Goal: Task Accomplishment & Management: Complete application form

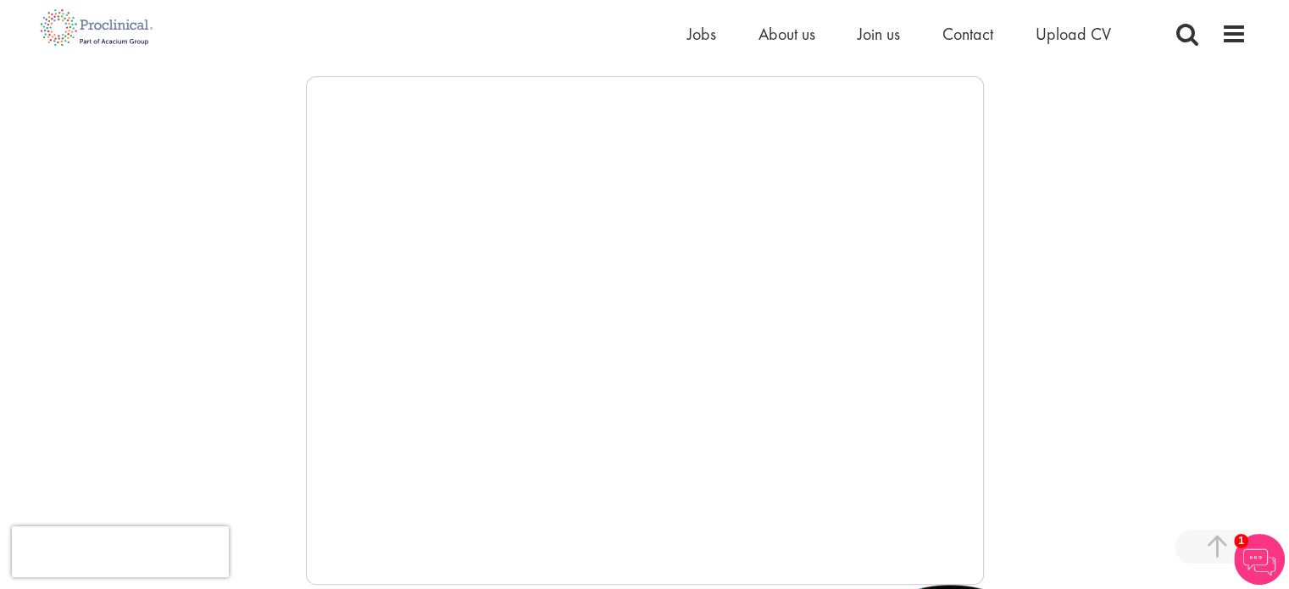
scroll to position [264, 0]
drag, startPoint x: 1291, startPoint y: 48, endPoint x: 1251, endPoint y: 108, distance: 72.2
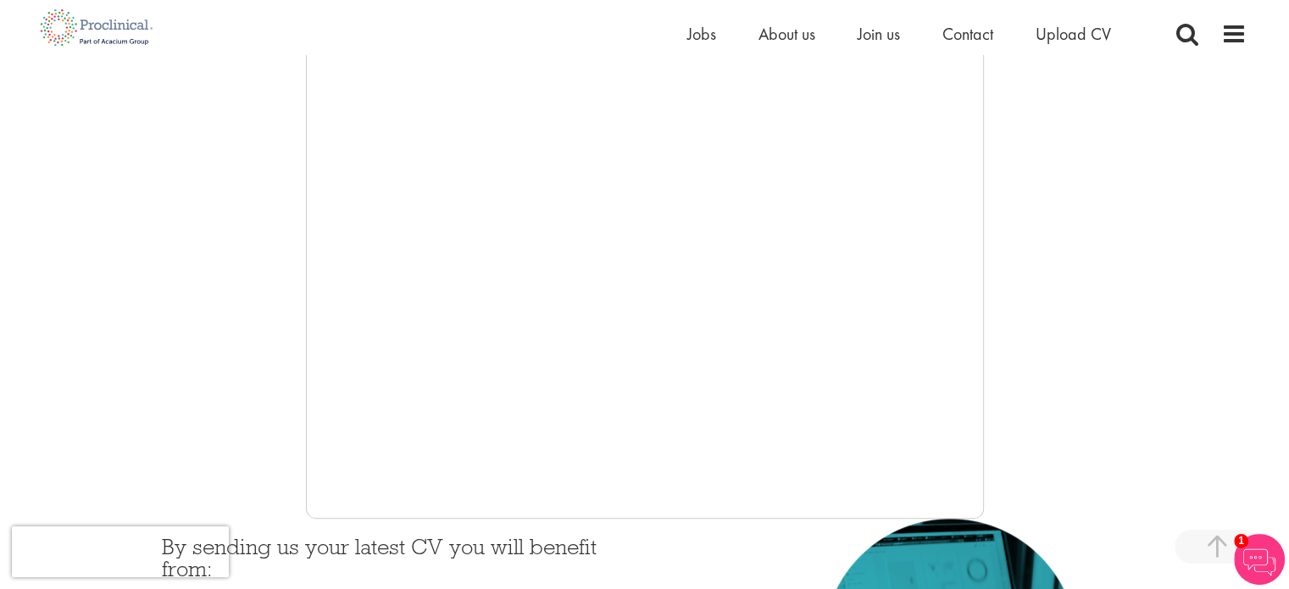
scroll to position [335, 0]
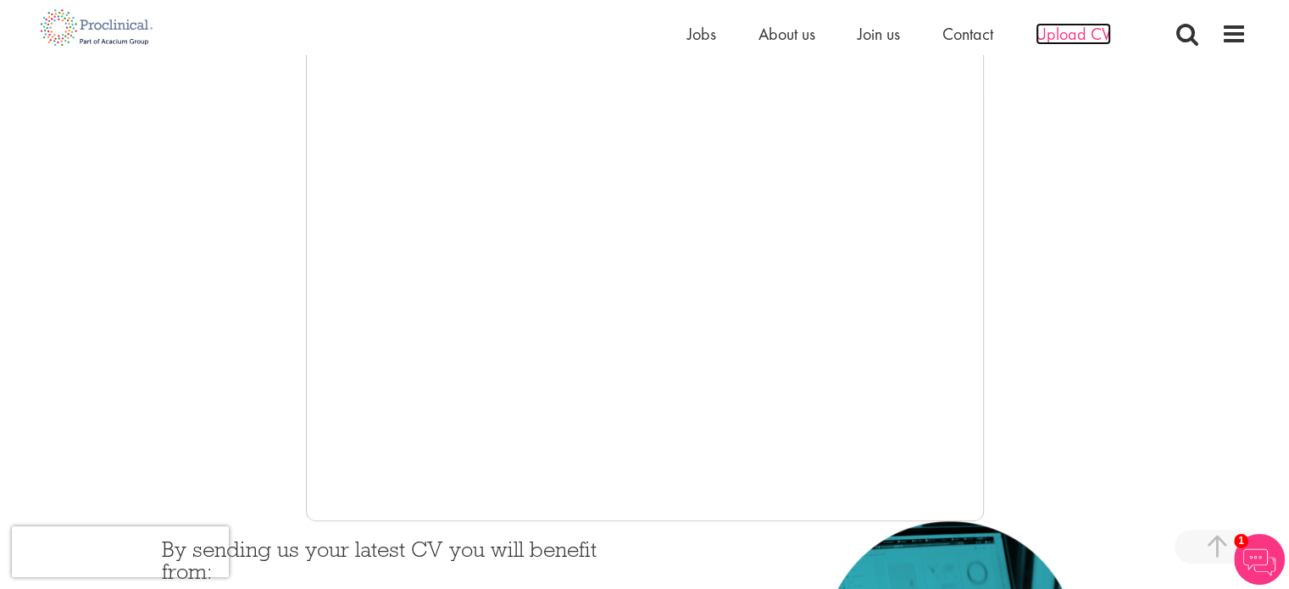
click at [1074, 41] on span "Upload CV" at bounding box center [1072, 34] width 75 height 22
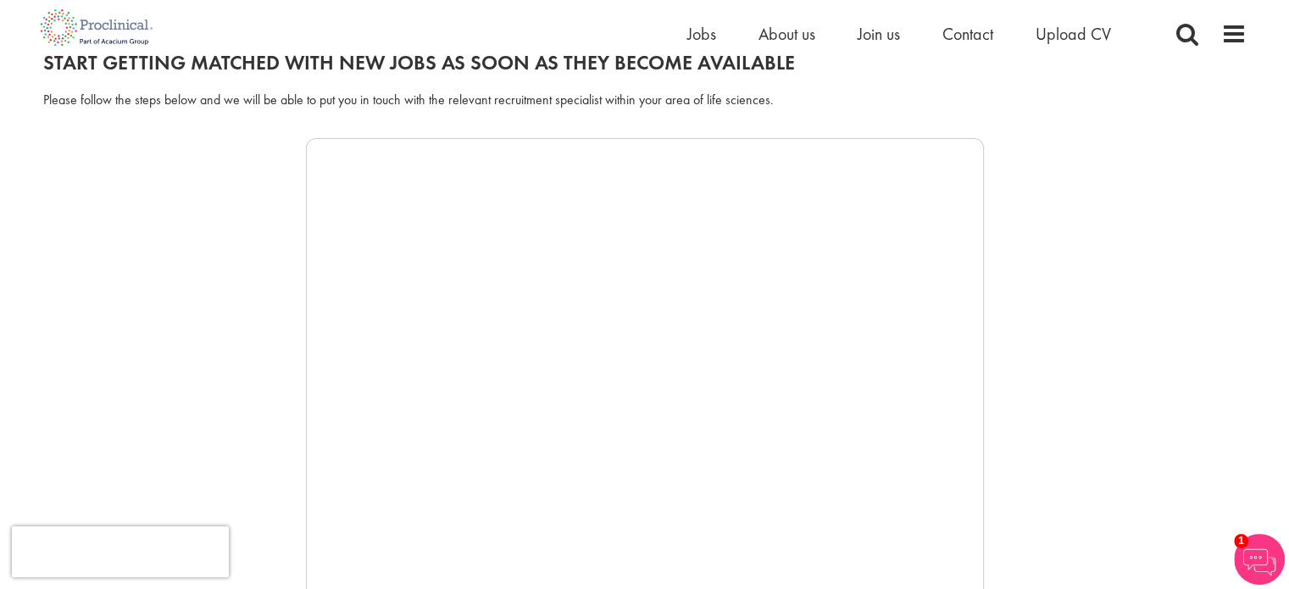
scroll to position [251, 0]
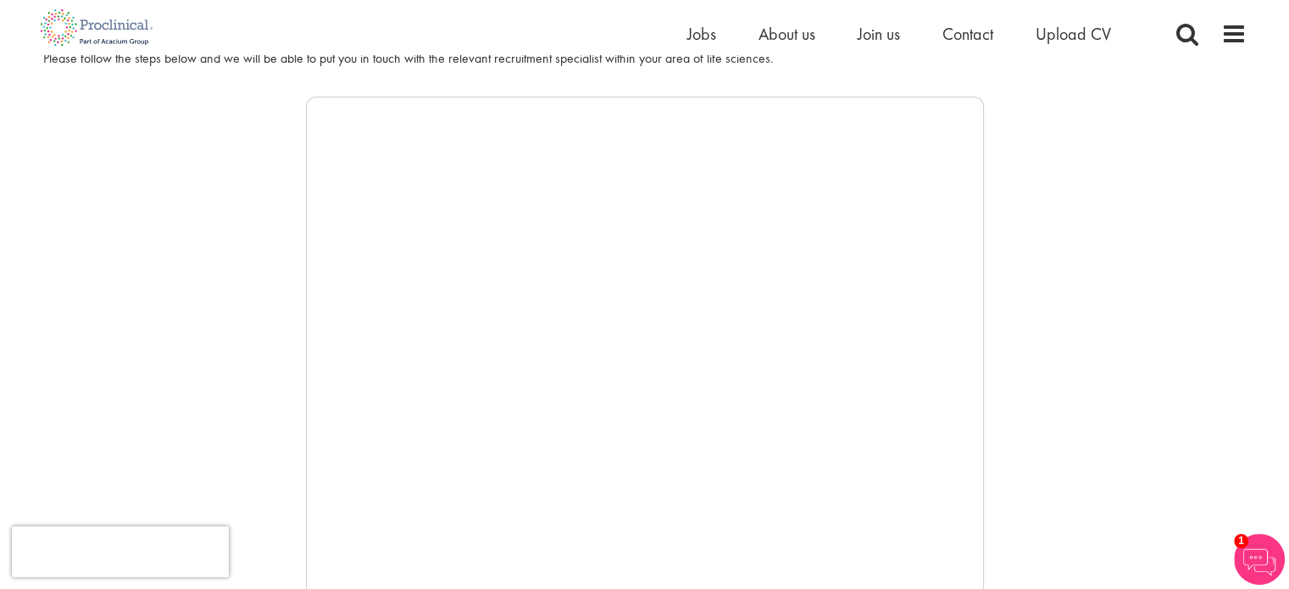
click at [1205, 287] on div at bounding box center [644, 351] width 1203 height 508
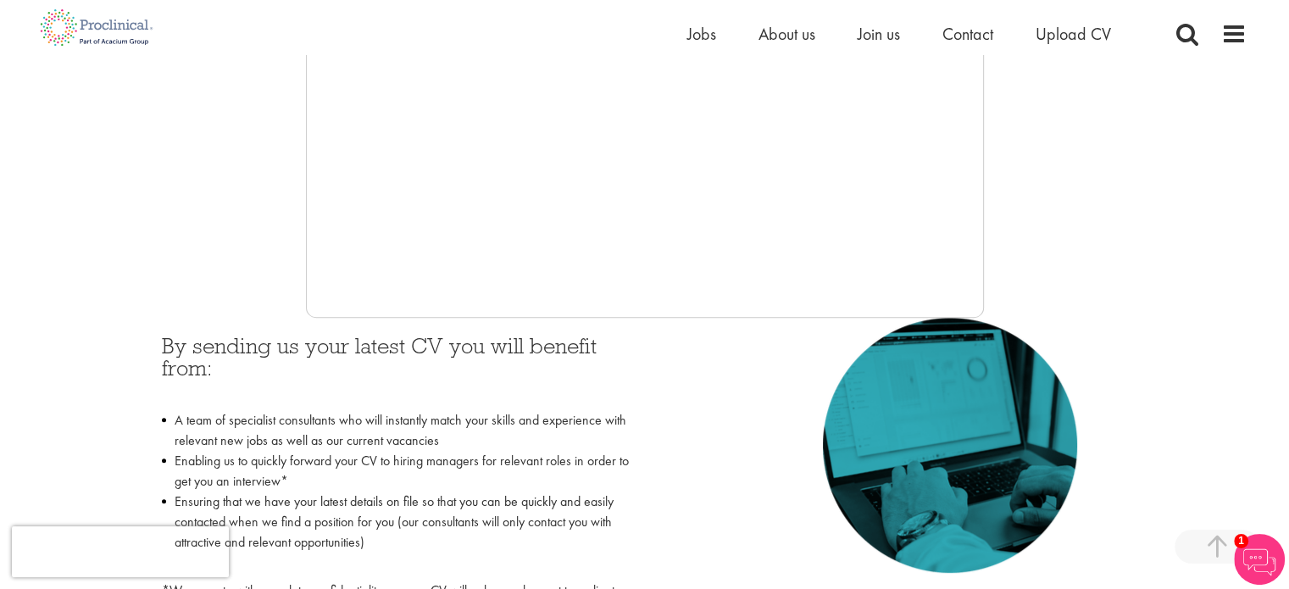
scroll to position [544, 0]
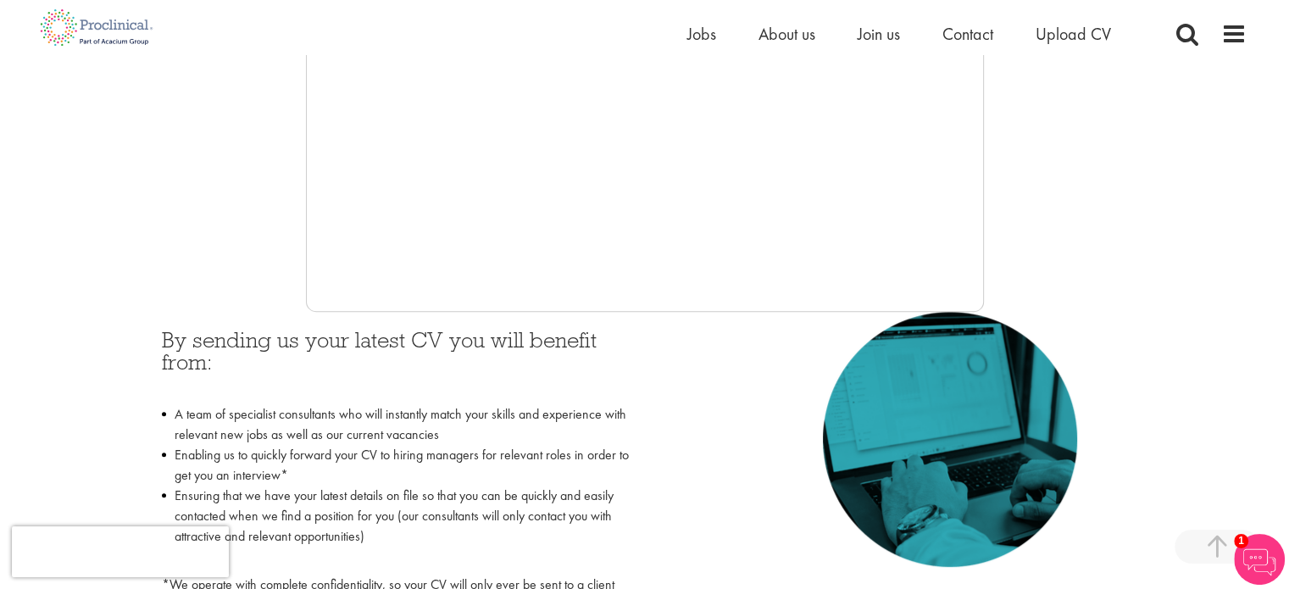
drag, startPoint x: 982, startPoint y: 171, endPoint x: 982, endPoint y: 200, distance: 28.8
click at [982, 200] on iframe at bounding box center [645, 57] width 678 height 508
